Goal: Task Accomplishment & Management: Complete application form

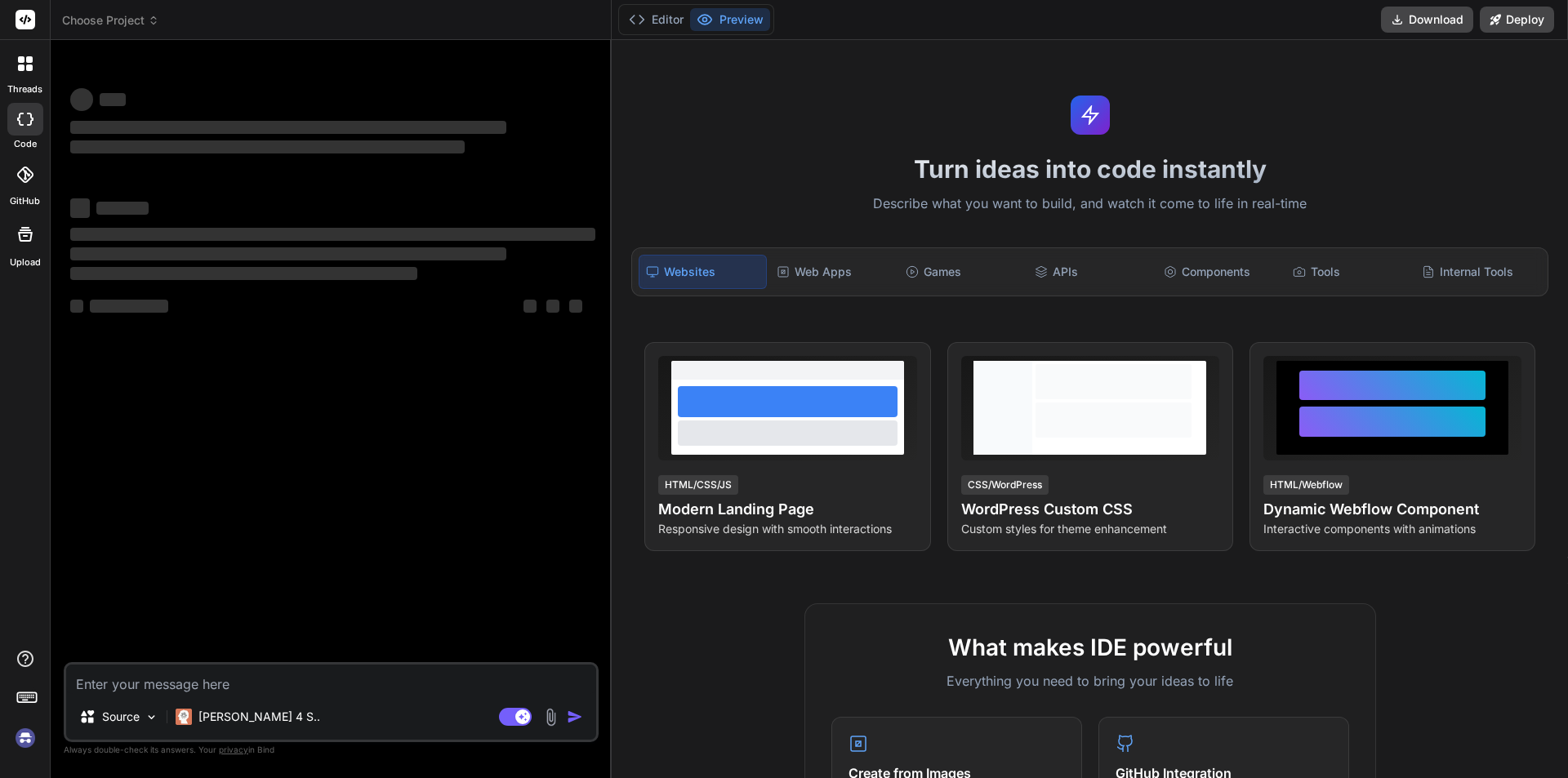
type textarea "x"
type textarea "Message = "An object or column name is missing or empty. For SELECT INTO statem…"
type textarea "x"
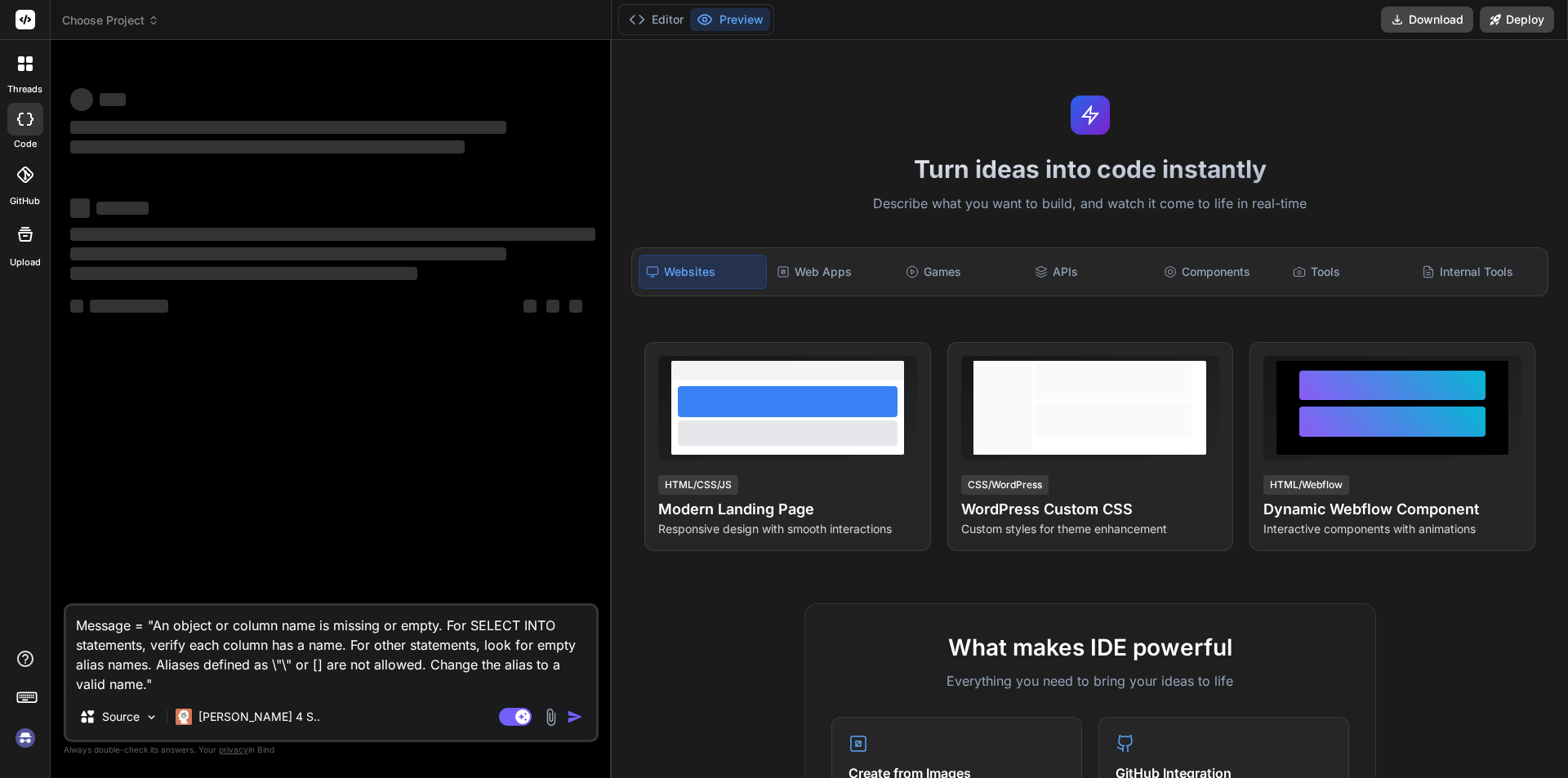
type textarea "Message = "An object or column name is missing or empty. For SELECT INTO statem…"
type textarea "x"
type textarea "Message = "An object or column name is missing or empty. For SELECT INTO statem…"
type textarea "x"
type textarea "Message = "An object or column name is missing or empty. For SELECT INTO statem…"
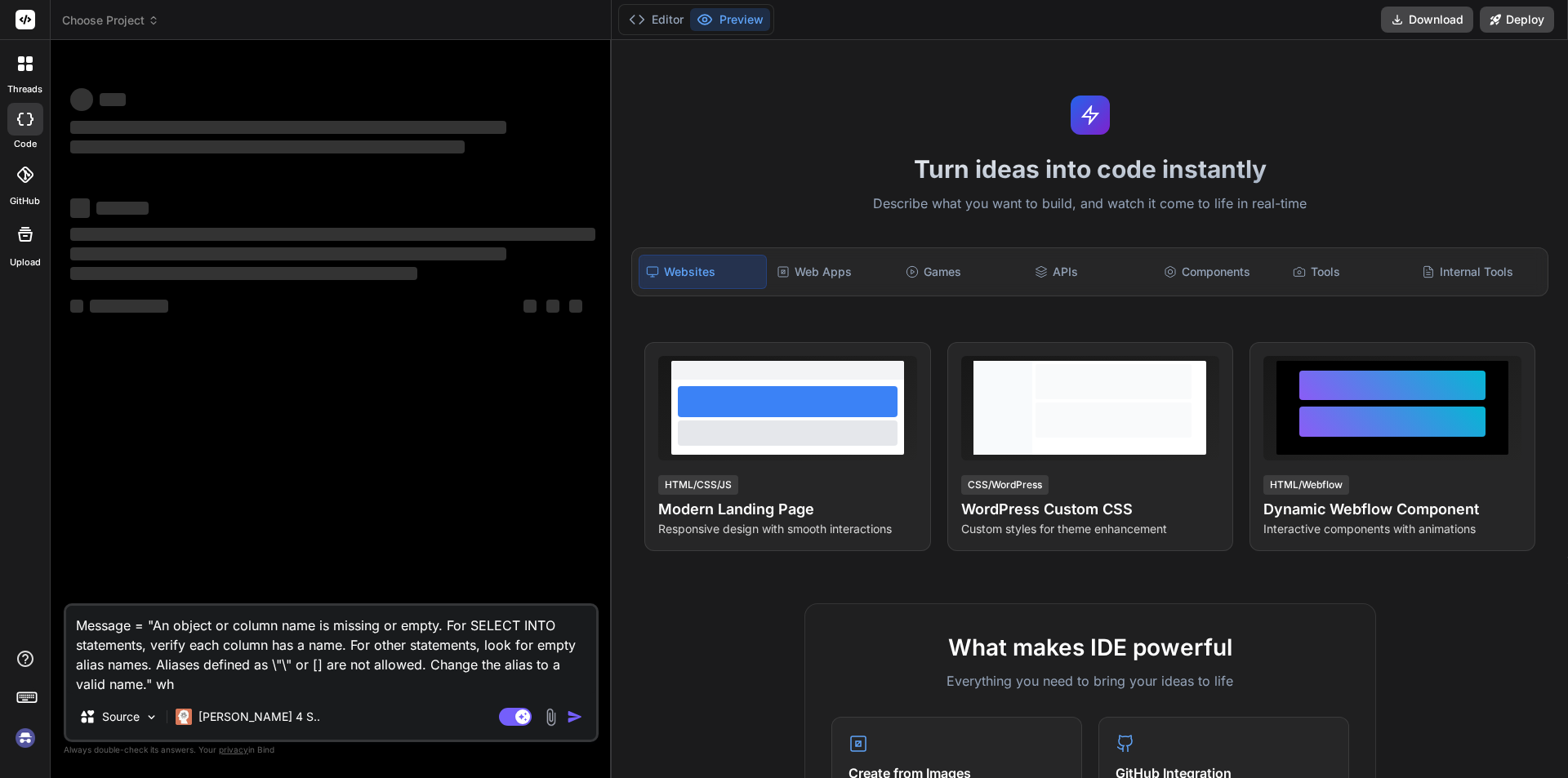
type textarea "x"
type textarea "Message = "An object or column name is missing or empty. For SELECT INTO statem…"
type textarea "x"
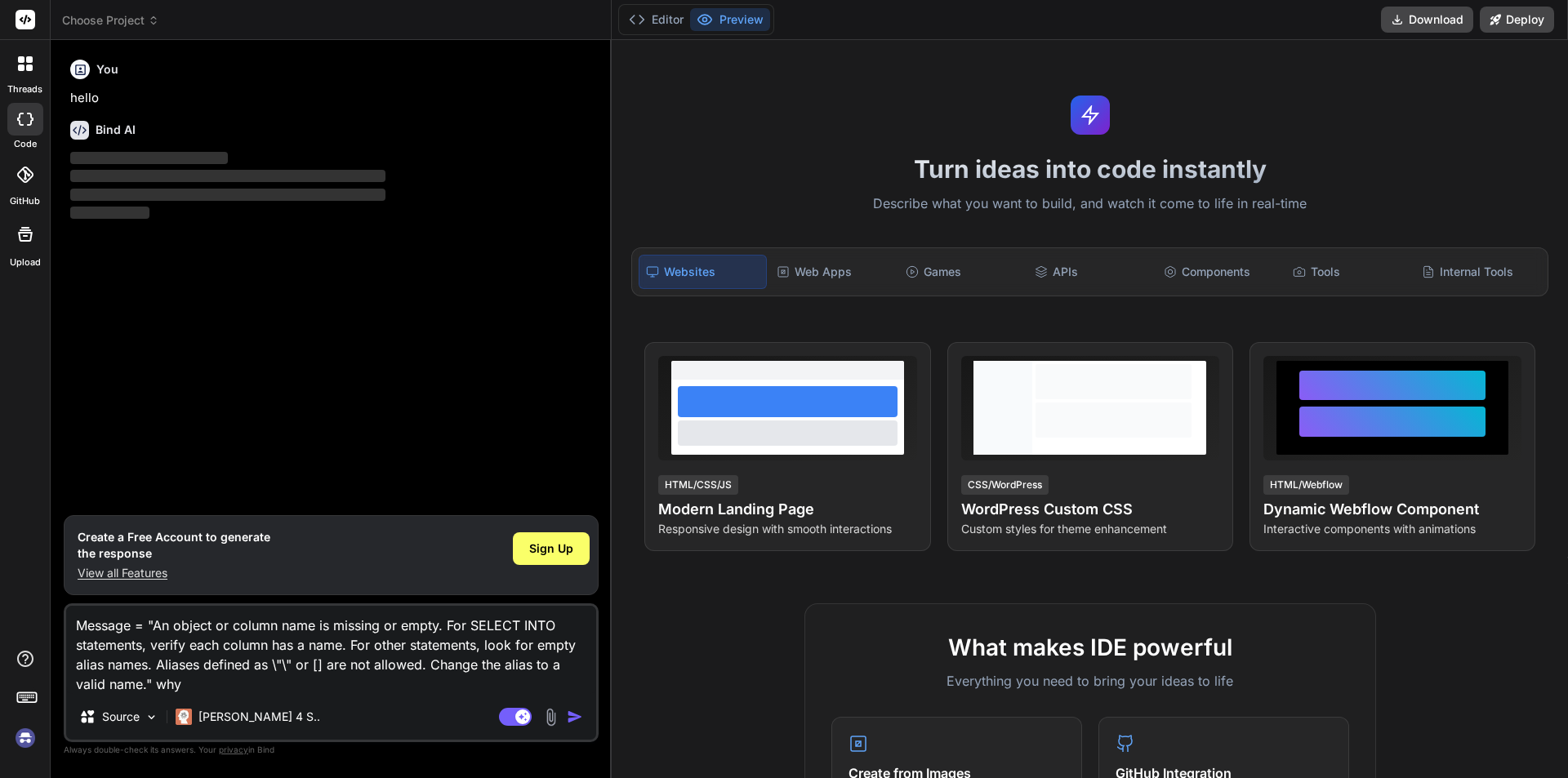
type textarea "Message = "An object or column name is missing or empty. For SELECT INTO statem…"
type textarea "x"
type textarea "Message = "An object or column name is missing or empty. For SELECT INTO statem…"
type textarea "x"
type textarea "Message = "An object or column name is missing or empty. For SELECT INTO statem…"
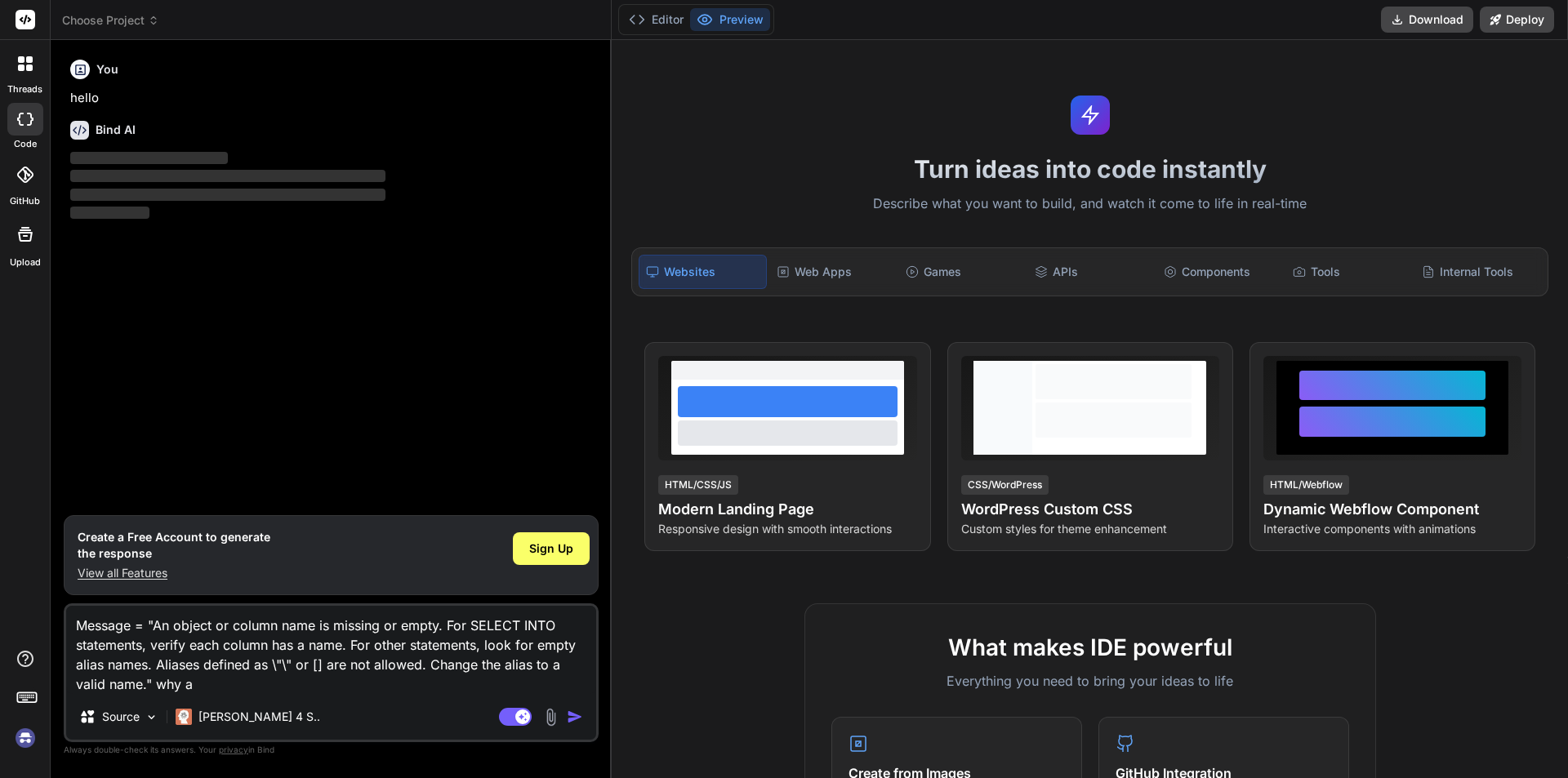
type textarea "x"
type textarea "Message = "An object or column name is missing or empty. For SELECT INTO statem…"
type textarea "x"
type textarea "Message = "An object or column name is missing or empty. For SELECT INTO statem…"
type textarea "x"
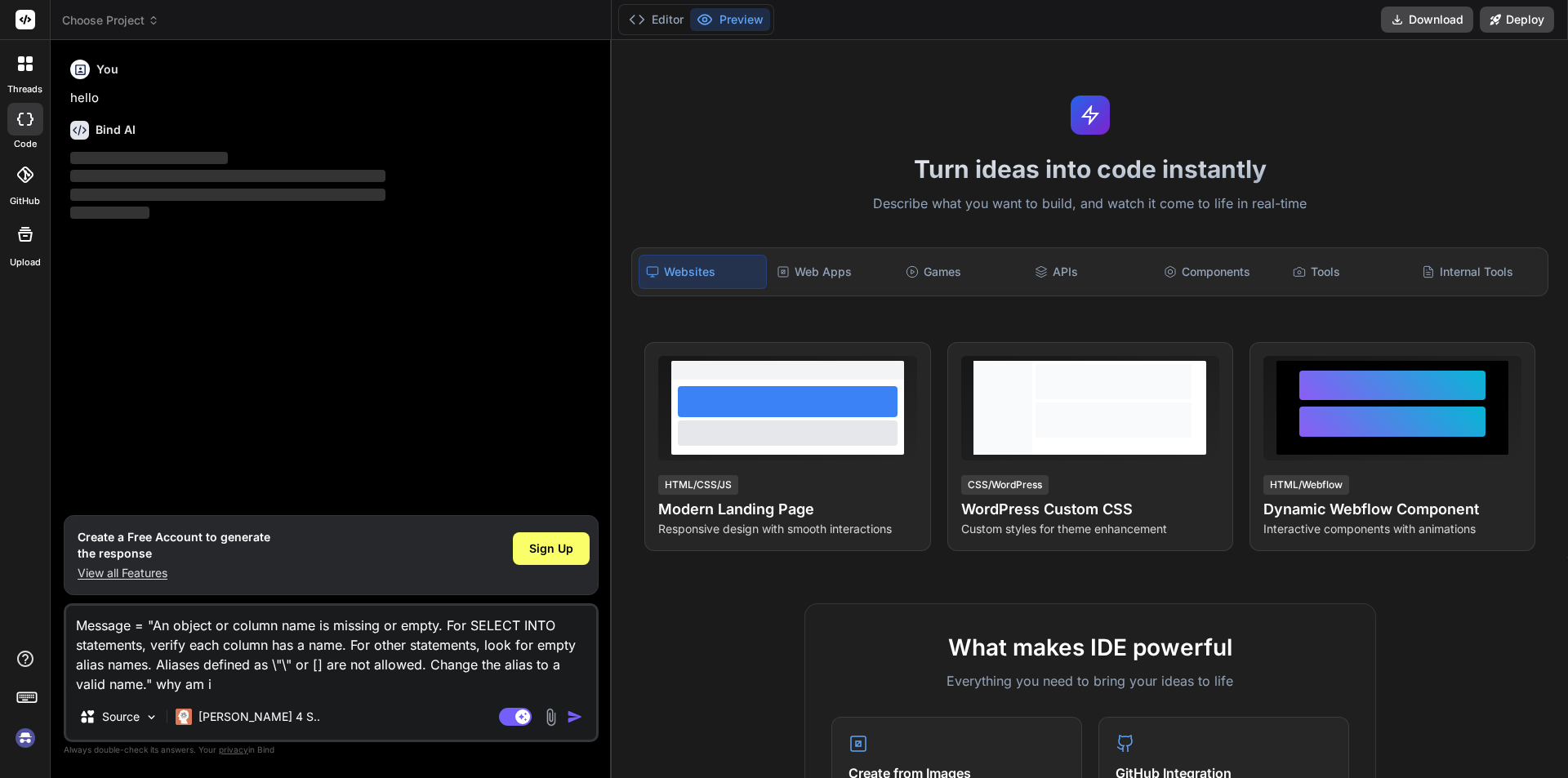
type textarea "Message = "An object or column name is missing or empty. For SELECT INTO statem…"
type textarea "x"
type textarea "Message = "An object or column name is missing or empty. For SELECT INTO statem…"
type textarea "x"
type textarea "Message = "An object or column name is missing or empty. For SELECT INTO statem…"
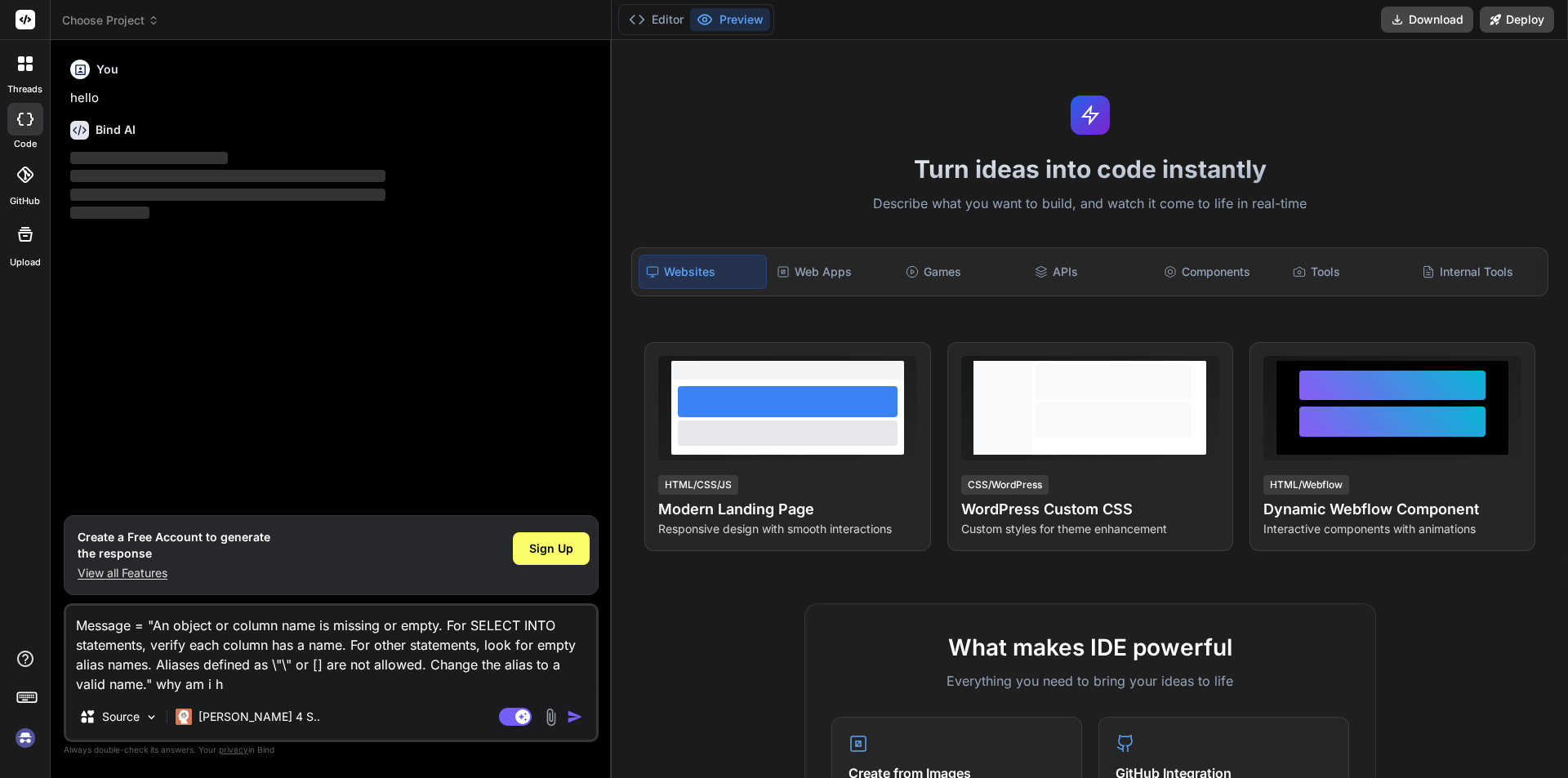
type textarea "x"
type textarea "Message = "An object or column name is missing or empty. For SELECT INTO statem…"
click at [587, 538] on div "Sign Up" at bounding box center [551, 548] width 77 height 33
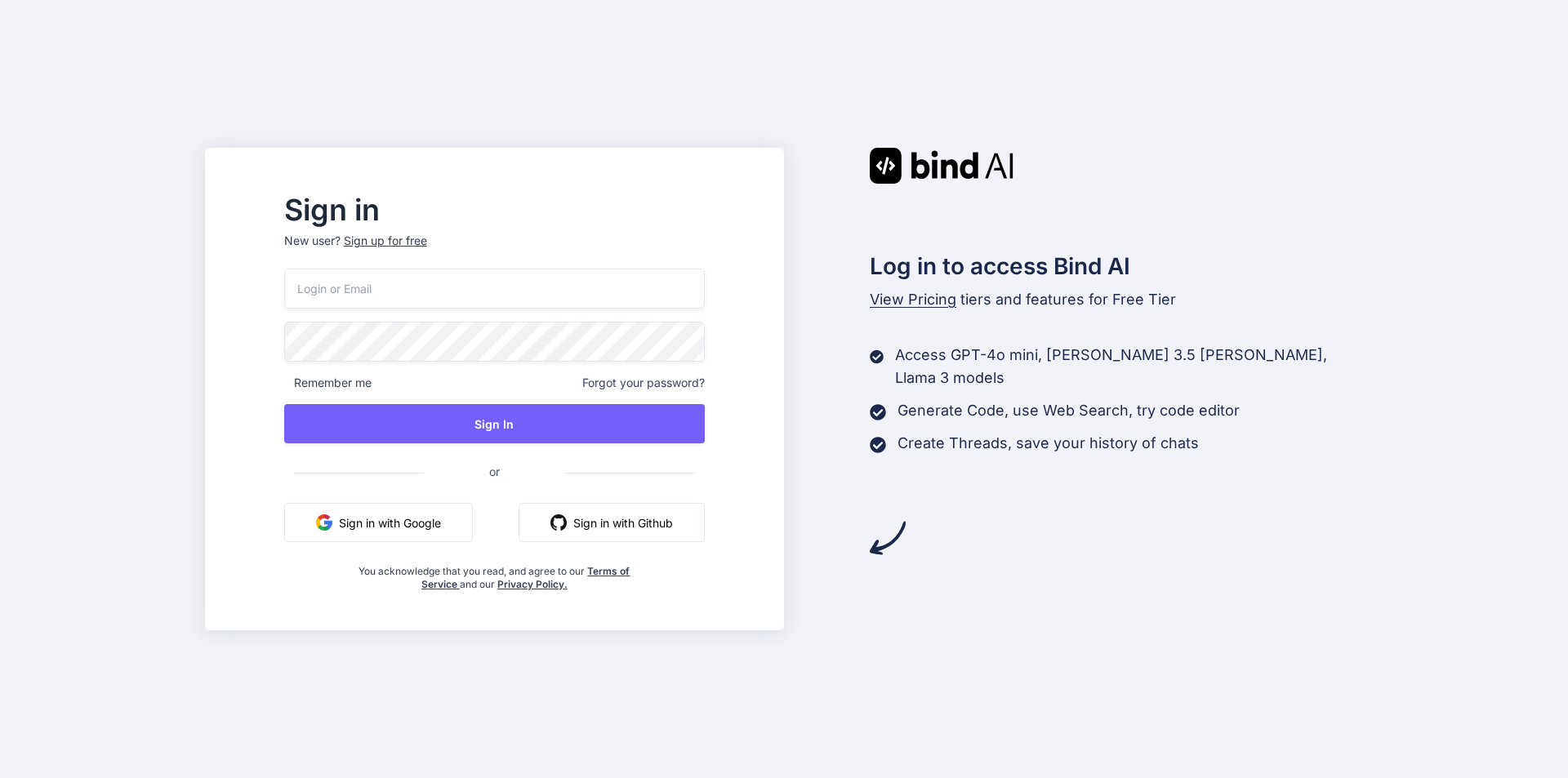
click at [446, 514] on button "Sign in with Google" at bounding box center [378, 523] width 189 height 40
click at [418, 516] on button "Sign in with Google" at bounding box center [378, 523] width 189 height 40
